Goal: Obtain resource: Download file/media

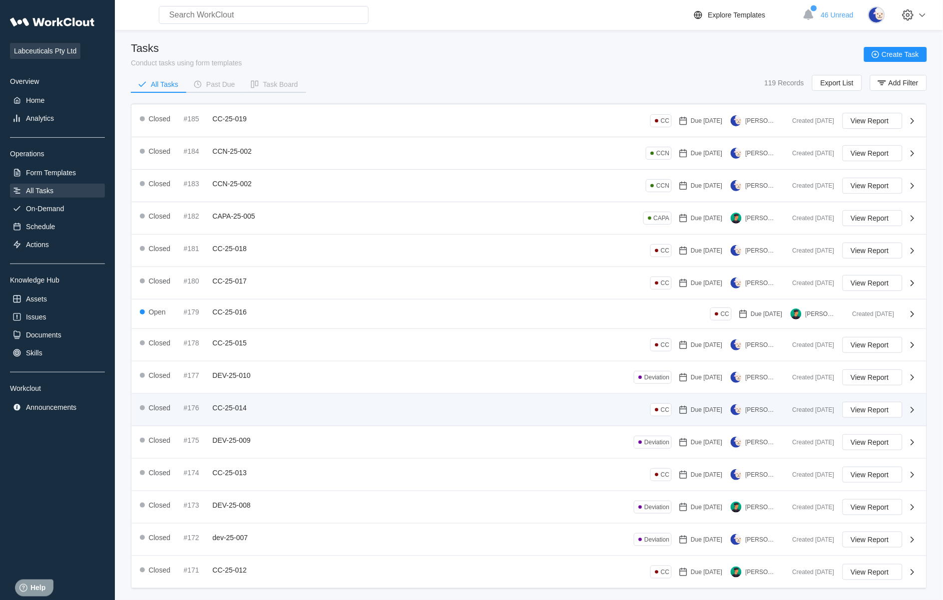
scroll to position [41, 0]
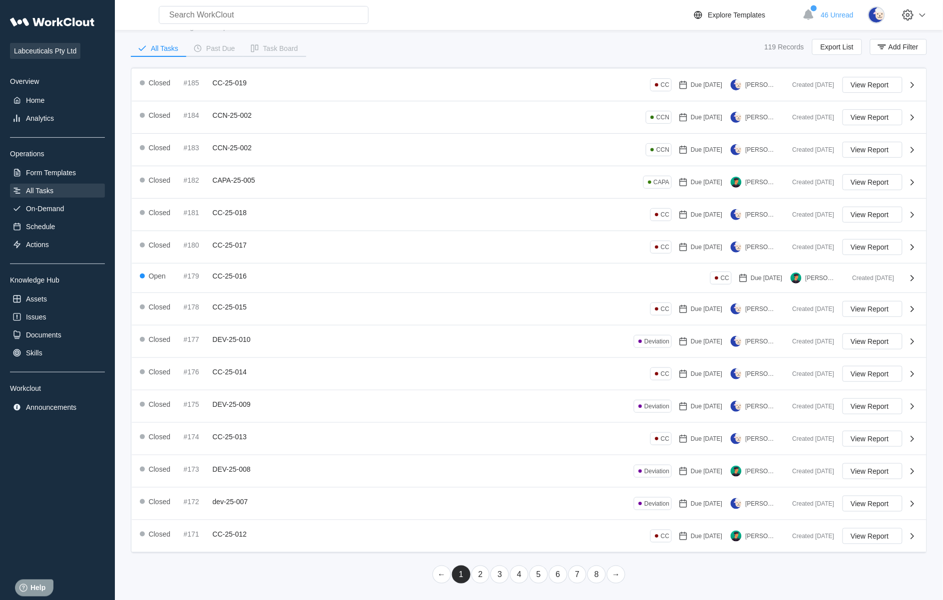
click at [485, 577] on link "2" at bounding box center [481, 575] width 18 height 18
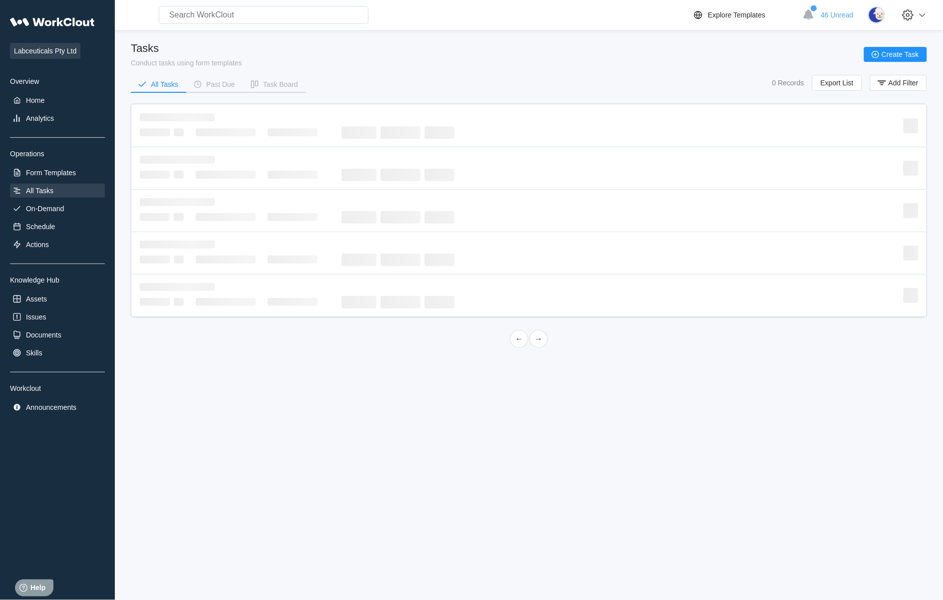
scroll to position [0, 0]
click at [52, 190] on div "All Tasks" at bounding box center [39, 191] width 27 height 8
click at [524, 345] on link "←" at bounding box center [519, 339] width 18 height 18
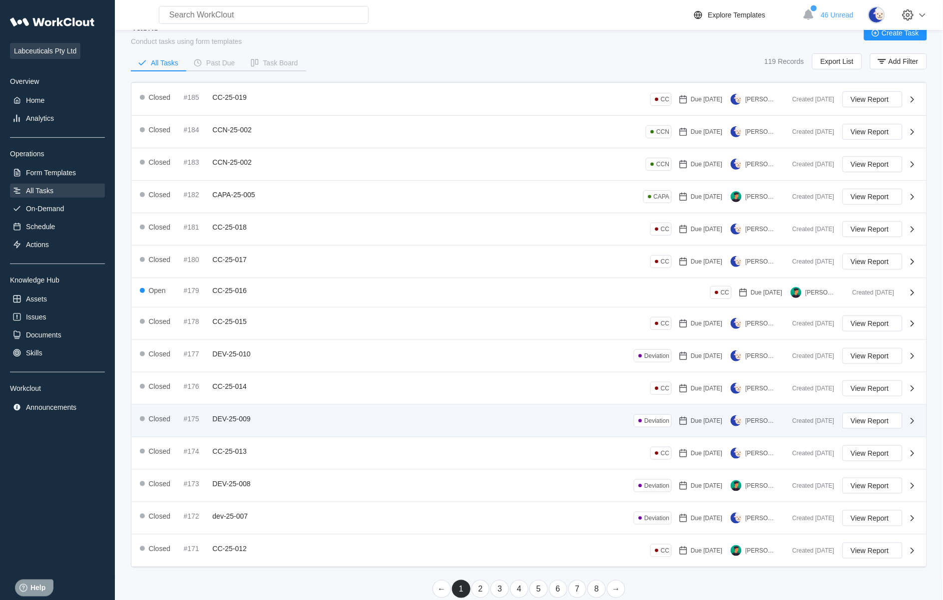
scroll to position [41, 0]
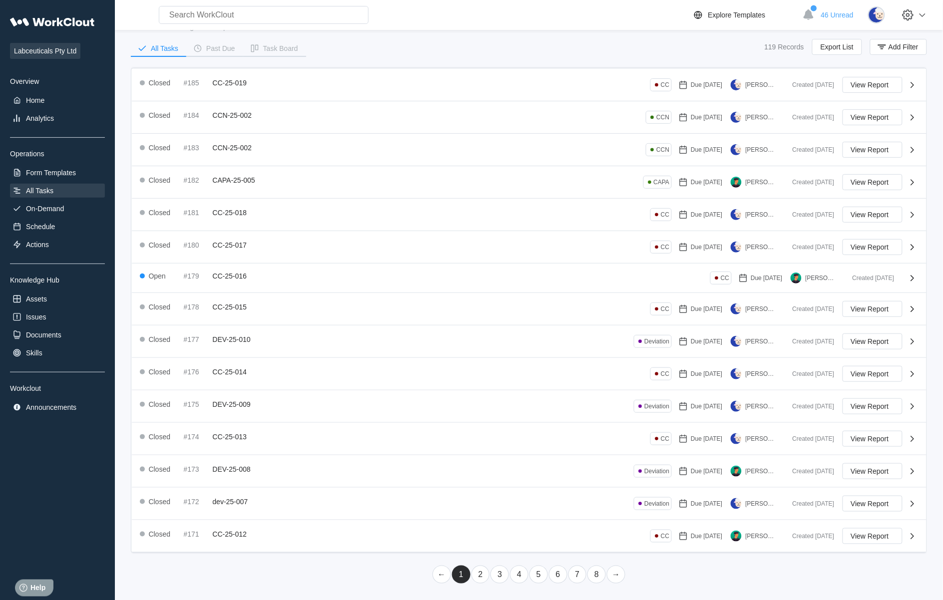
click at [476, 578] on link "2" at bounding box center [481, 575] width 18 height 18
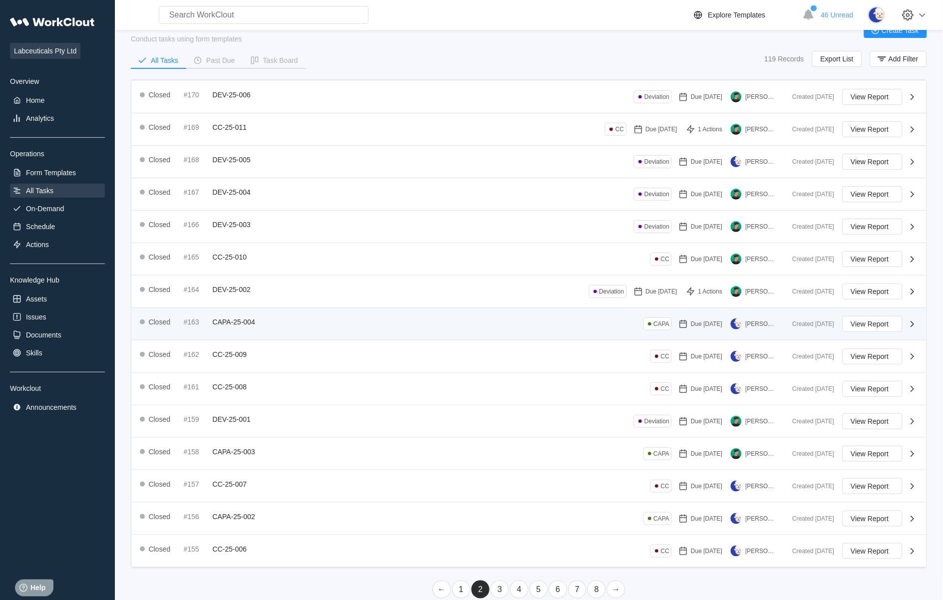
scroll to position [44, 0]
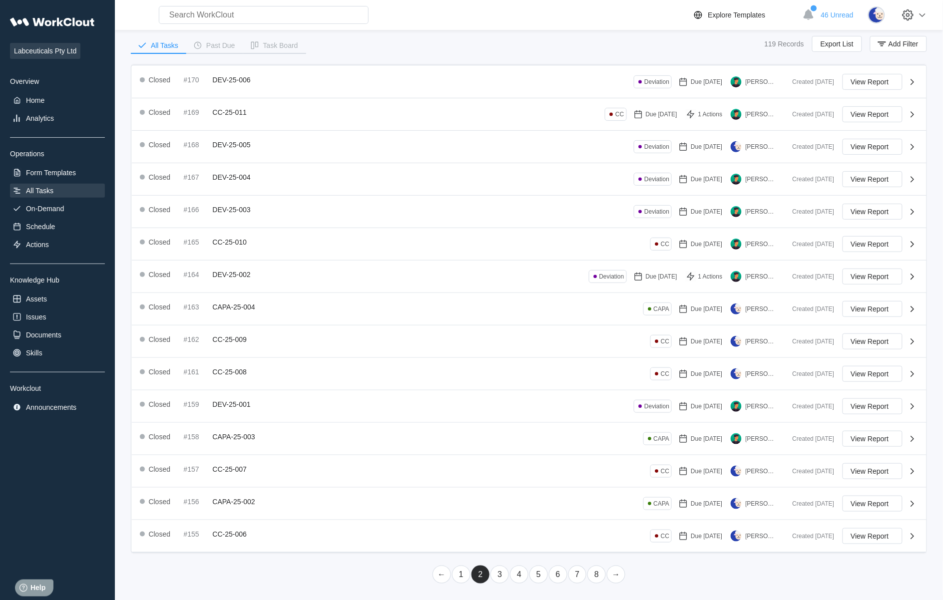
click at [465, 575] on link "1" at bounding box center [461, 575] width 18 height 18
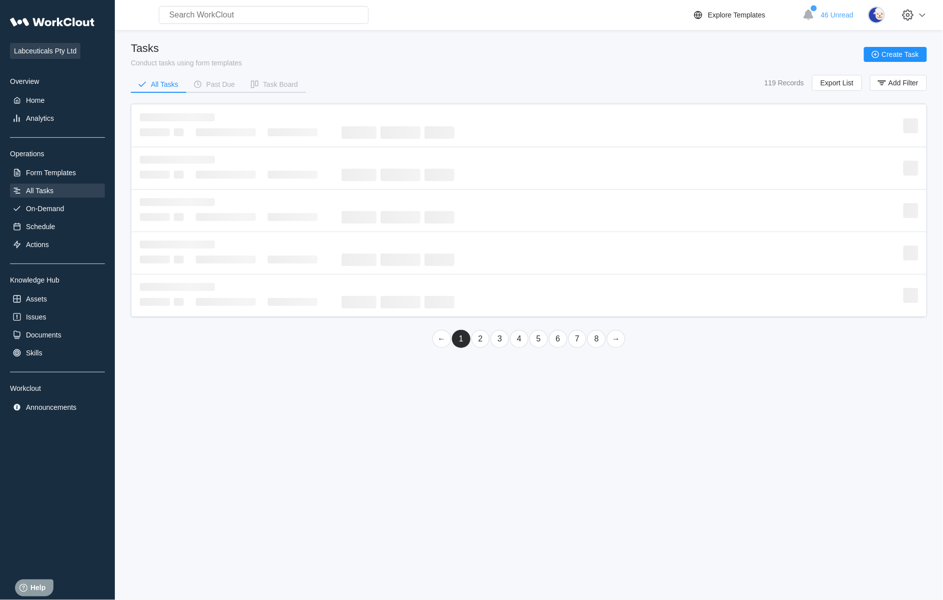
scroll to position [0, 0]
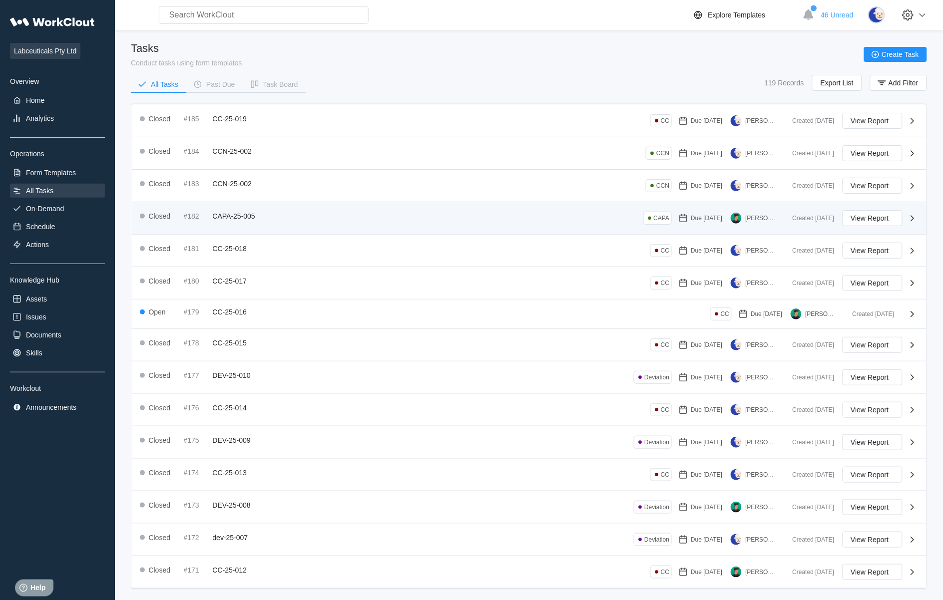
click at [417, 212] on div "Closed #182 CAPA-25-005 CAPA Due 08/27/25 Iris Li" at bounding box center [462, 218] width 645 height 16
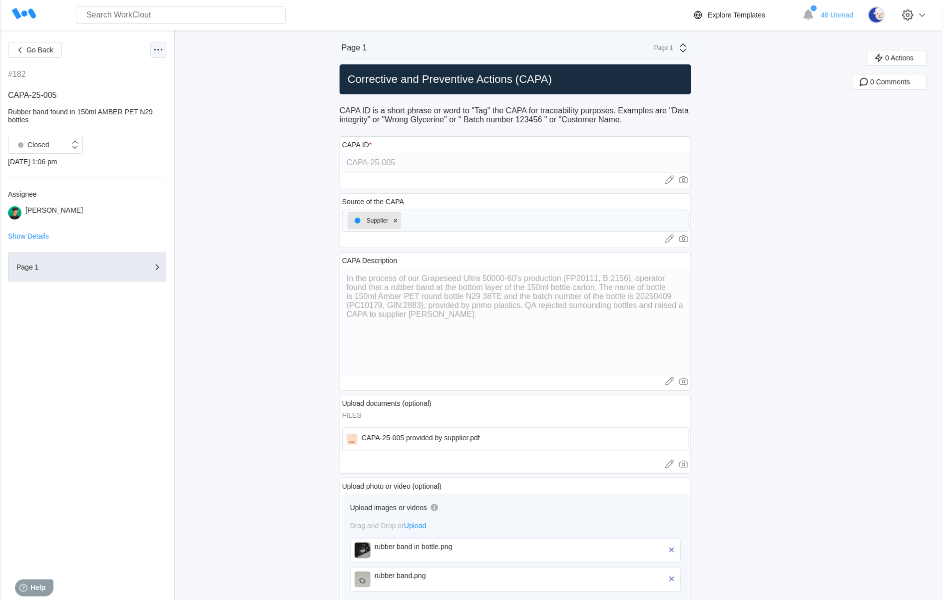
click at [152, 48] on icon at bounding box center [158, 50] width 12 height 12
click at [124, 80] on div "Export PDF" at bounding box center [115, 74] width 91 height 16
click at [154, 46] on icon at bounding box center [158, 50] width 12 height 12
click at [109, 98] on div "Share PDF to" at bounding box center [107, 98] width 42 height 8
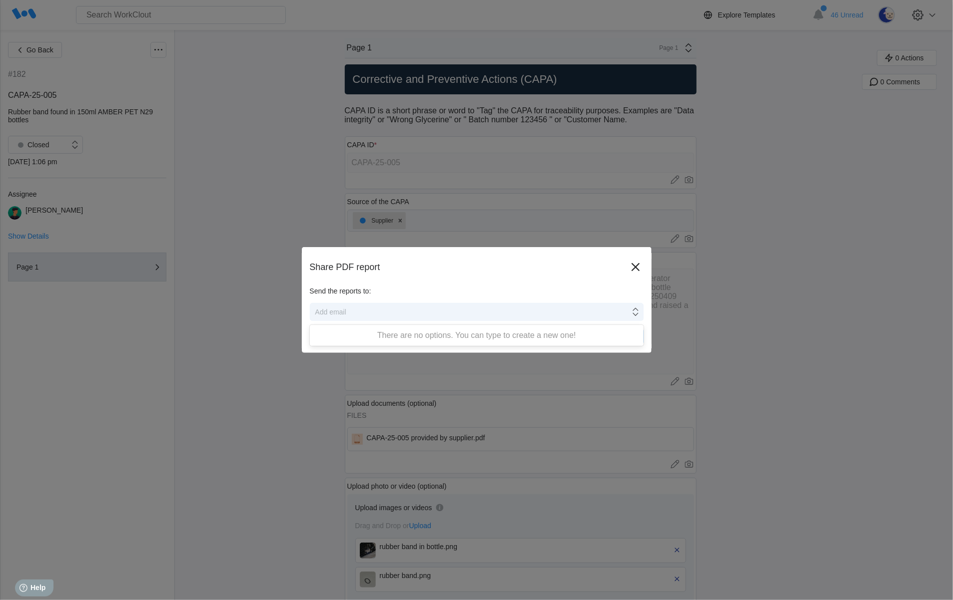
click at [430, 315] on div "Add email" at bounding box center [470, 312] width 320 height 14
click at [632, 270] on icon at bounding box center [635, 267] width 16 height 16
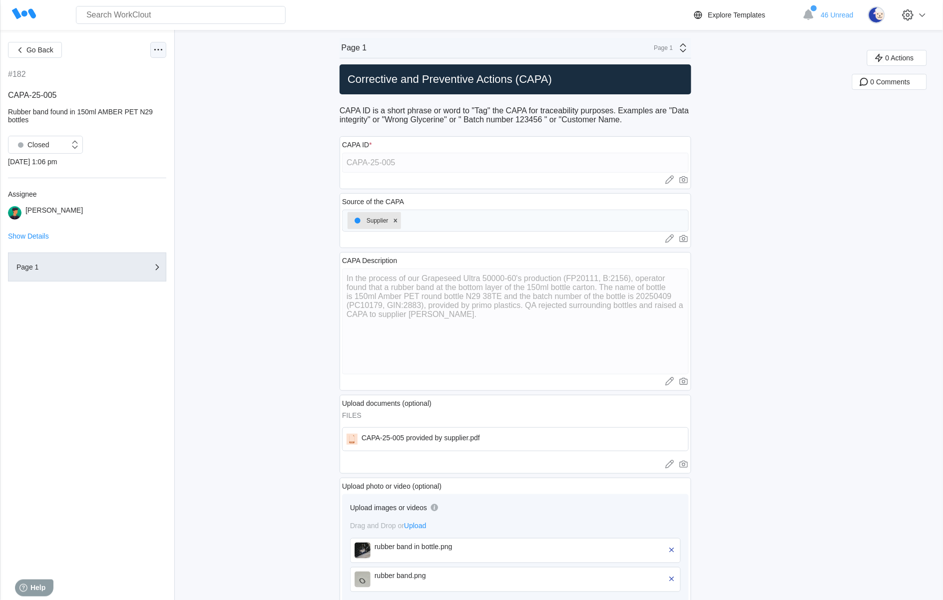
click at [159, 53] on icon at bounding box center [158, 50] width 12 height 12
click at [129, 120] on div "Export XLS" at bounding box center [115, 122] width 91 height 16
click at [155, 46] on icon at bounding box center [158, 50] width 12 height 12
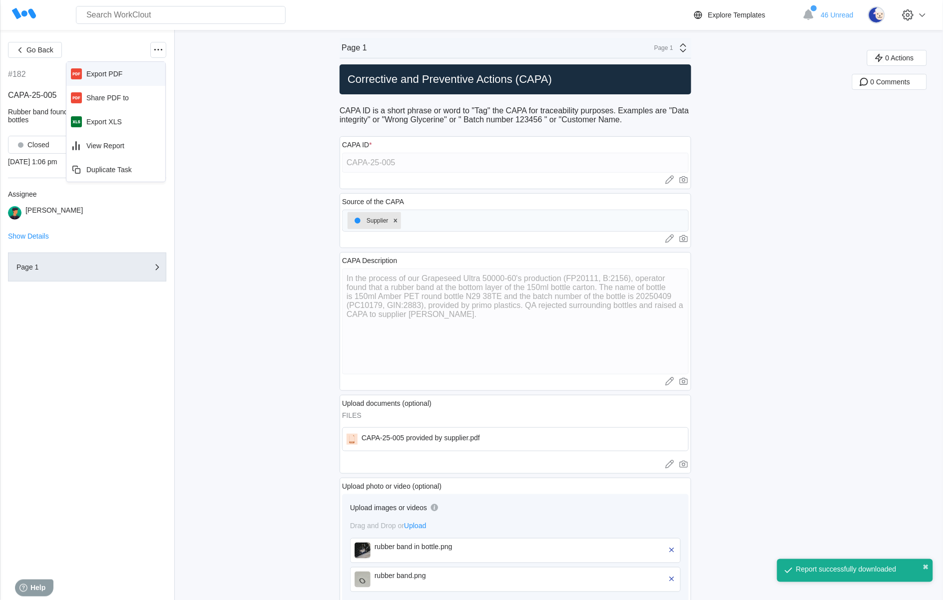
click at [112, 78] on div "Export PDF" at bounding box center [115, 74] width 91 height 16
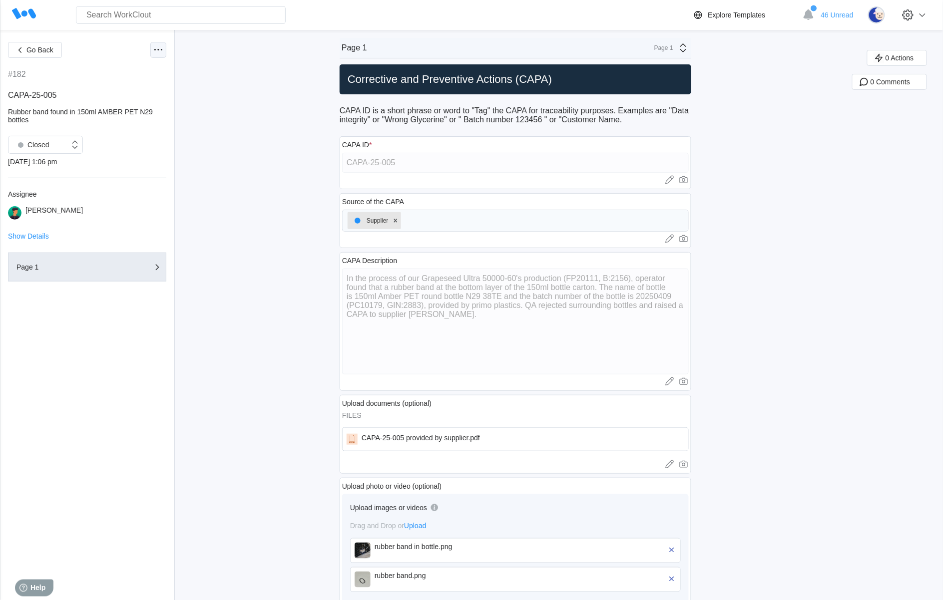
click at [157, 50] on icon at bounding box center [158, 50] width 12 height 12
click at [156, 50] on icon at bounding box center [158, 50] width 12 height 12
click at [123, 152] on div "View Report" at bounding box center [115, 146] width 91 height 16
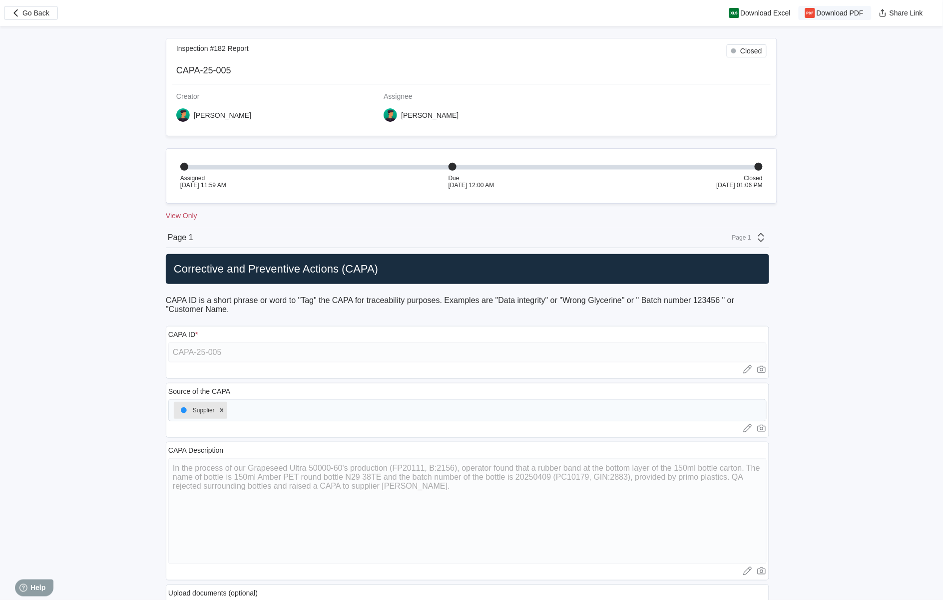
click at [831, 18] on button "Download PDF" at bounding box center [835, 13] width 73 height 14
click at [35, 9] on span "Go Back" at bounding box center [35, 12] width 27 height 7
click at [16, 14] on icon "button" at bounding box center [15, 12] width 11 height 11
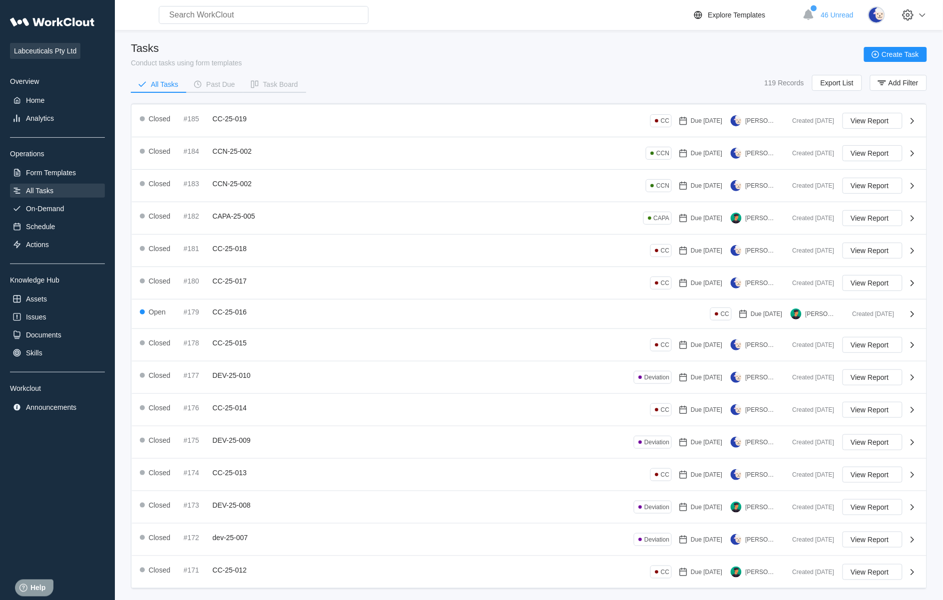
click at [420, 70] on div "Tasks Conduct tasks using form templates Create Task All Tasks Past Due Task Bo…" at bounding box center [529, 71] width 796 height 58
click at [380, 62] on div "Tasks Conduct tasks using form templates Create Task" at bounding box center [529, 54] width 796 height 25
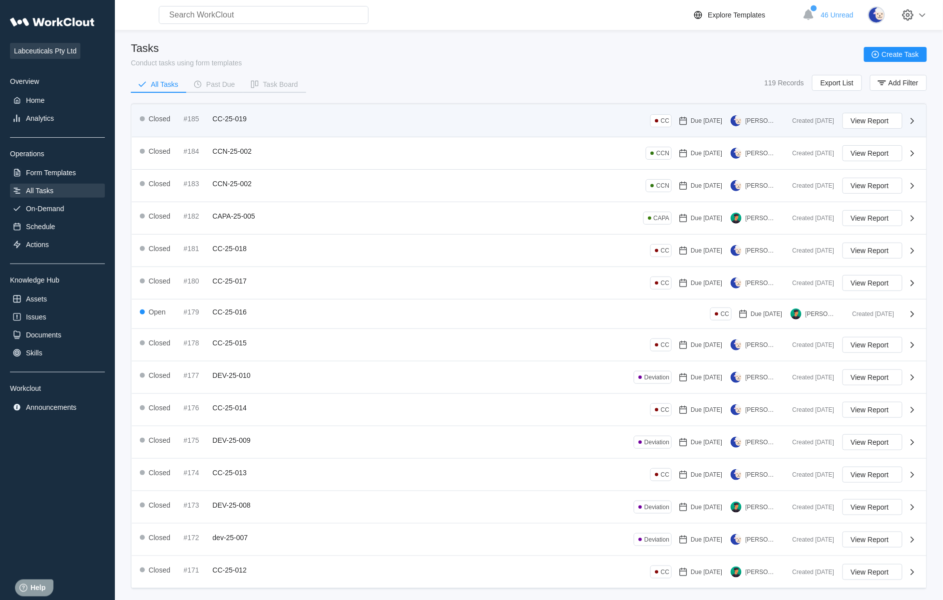
click at [235, 118] on span "CC-25-019" at bounding box center [230, 119] width 34 height 8
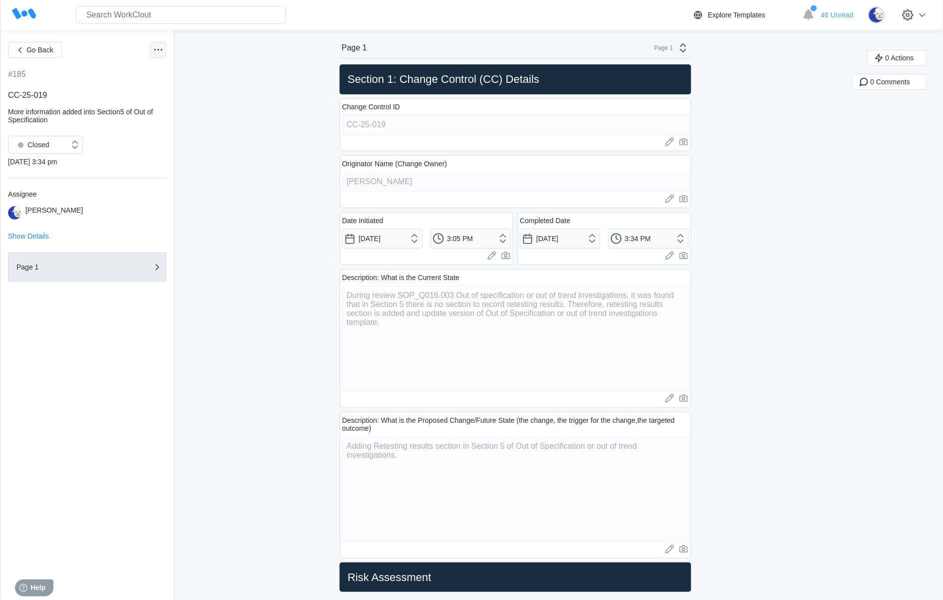
click at [154, 48] on icon at bounding box center [158, 50] width 12 height 12
click at [146, 72] on div "Export PDF" at bounding box center [115, 74] width 91 height 16
click at [30, 51] on span "Go Back" at bounding box center [39, 49] width 27 height 7
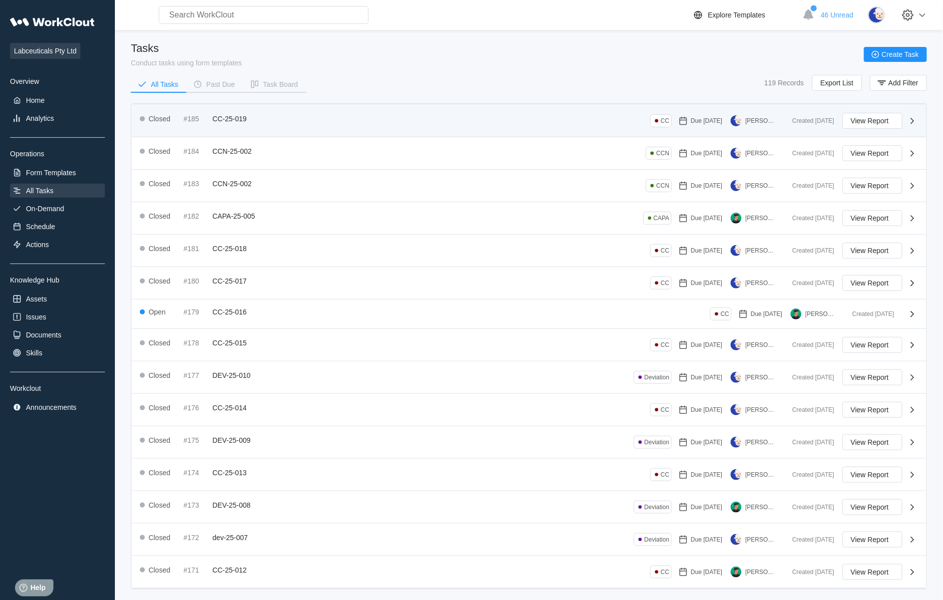
click at [261, 123] on div "Closed #185 CC-25-019 CC Due 09/18/25 Jessie Liu" at bounding box center [462, 121] width 645 height 16
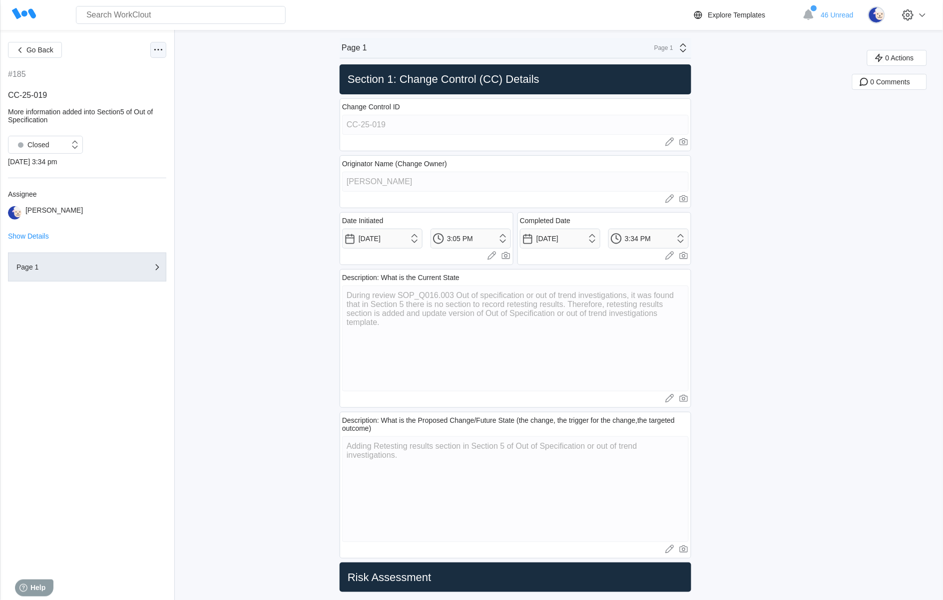
click at [156, 44] on icon at bounding box center [158, 50] width 12 height 12
click at [126, 69] on div "Export PDF" at bounding box center [115, 74] width 91 height 16
click at [41, 53] on button "Go Back" at bounding box center [35, 50] width 54 height 16
